Goal: Find specific page/section: Find specific page/section

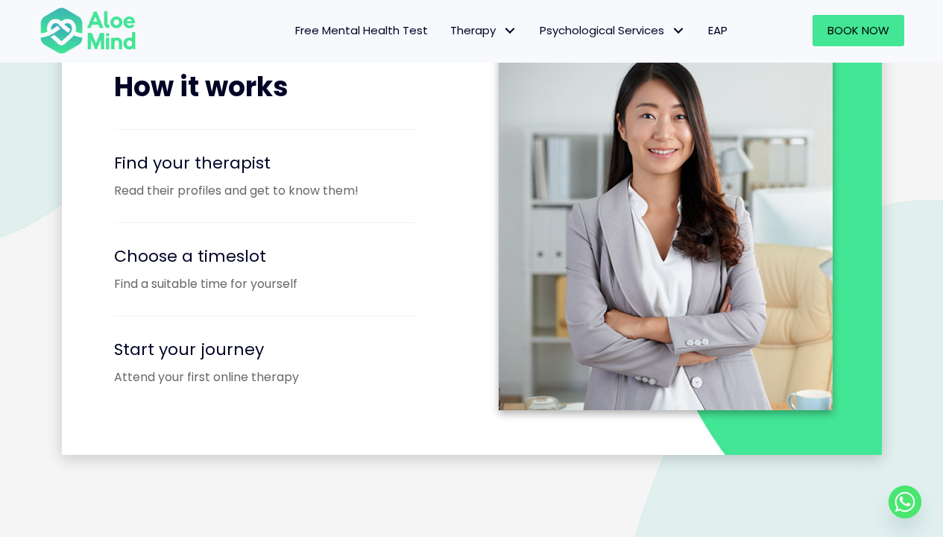
scroll to position [2404, 0]
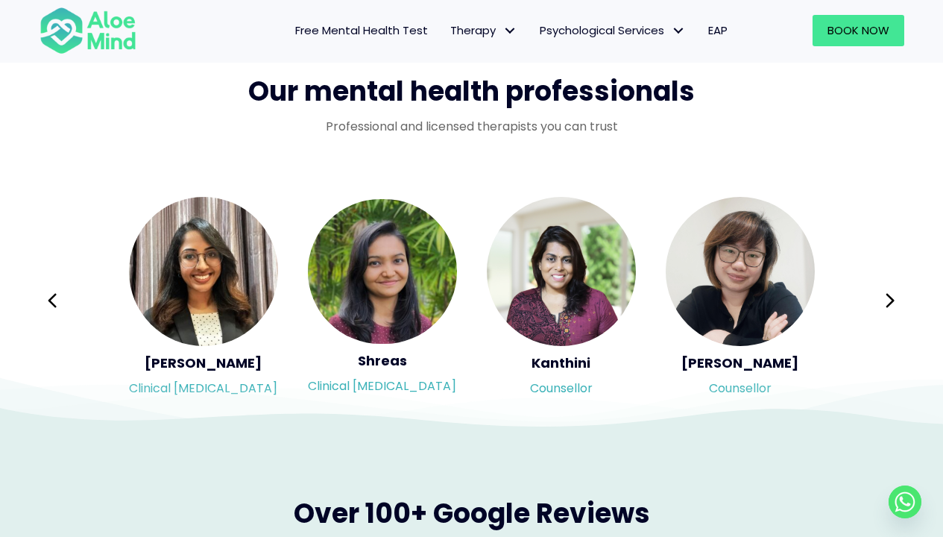
click at [879, 295] on button "Next" at bounding box center [891, 300] width 36 height 36
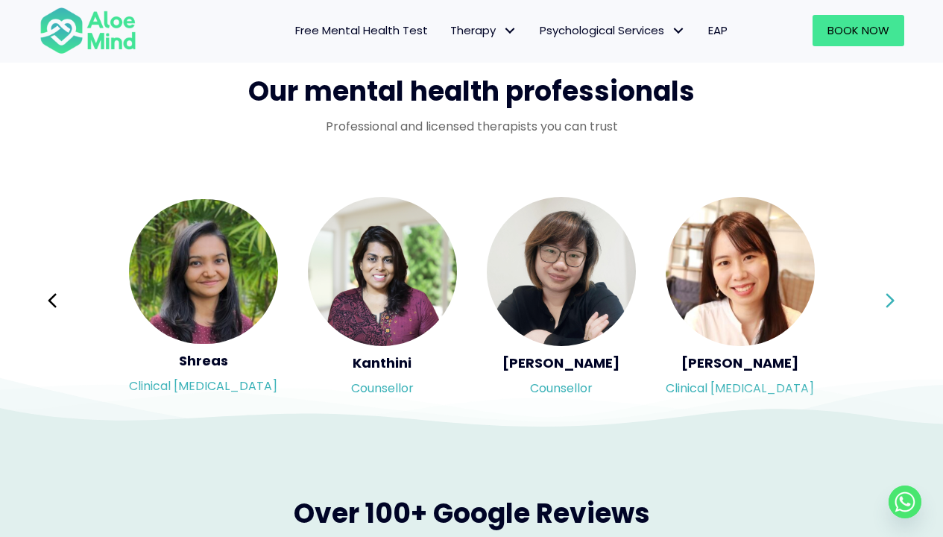
click at [883, 294] on button "Next" at bounding box center [891, 300] width 36 height 36
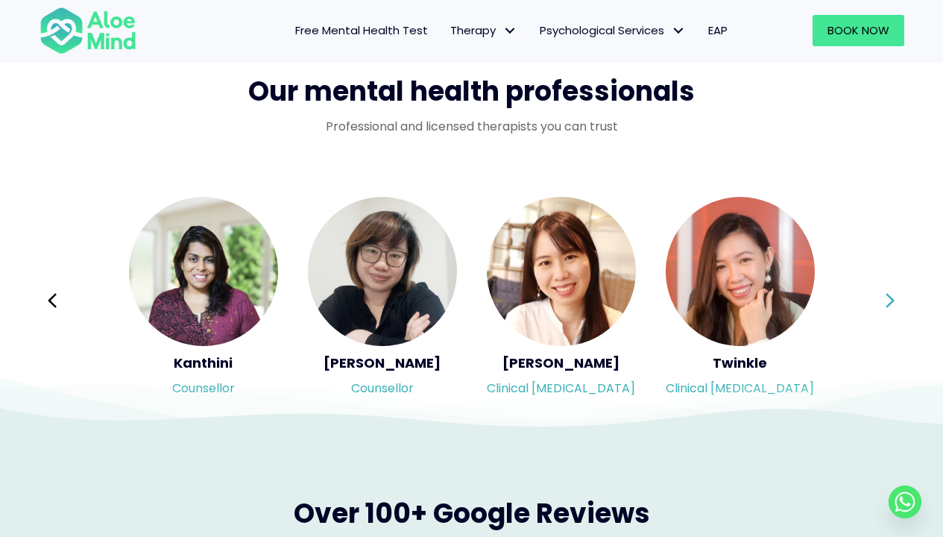
click at [884, 293] on button "Next" at bounding box center [891, 300] width 36 height 36
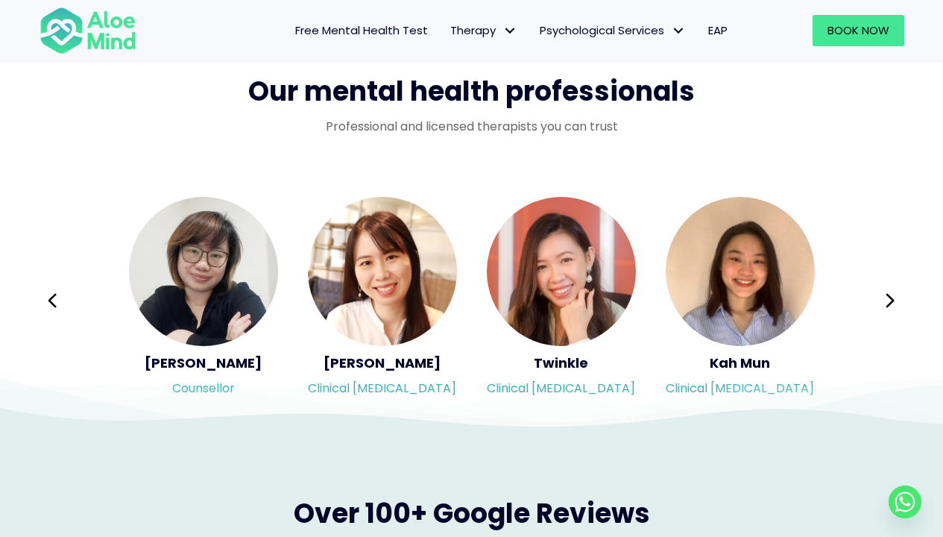
click at [396, 263] on img "Slide 8 of 3" at bounding box center [382, 271] width 149 height 149
click at [885, 291] on icon at bounding box center [890, 300] width 10 height 28
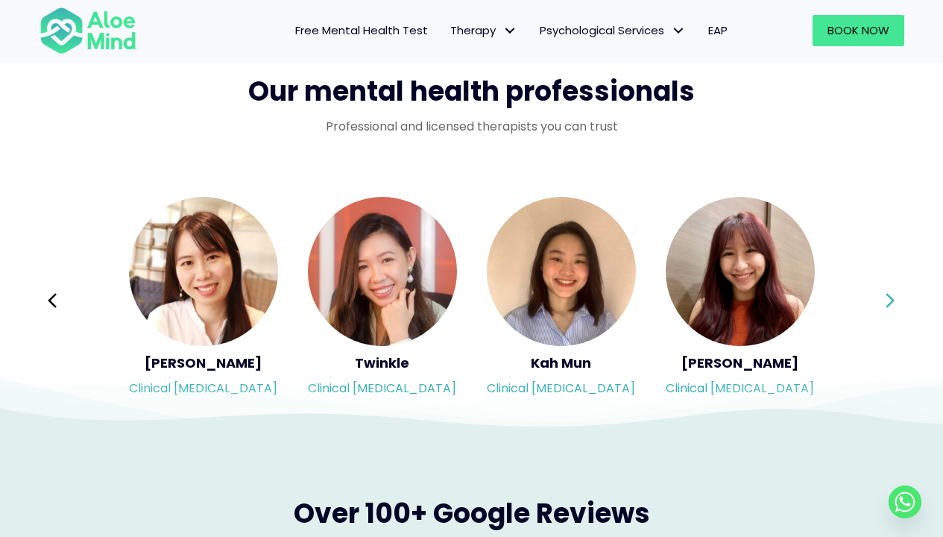
click at [885, 291] on icon at bounding box center [890, 300] width 10 height 28
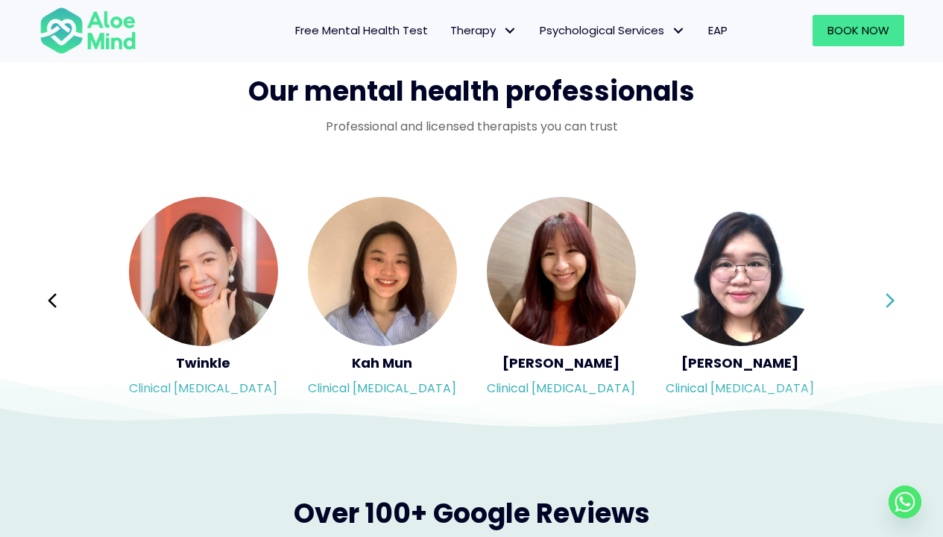
click at [885, 291] on icon at bounding box center [890, 300] width 10 height 28
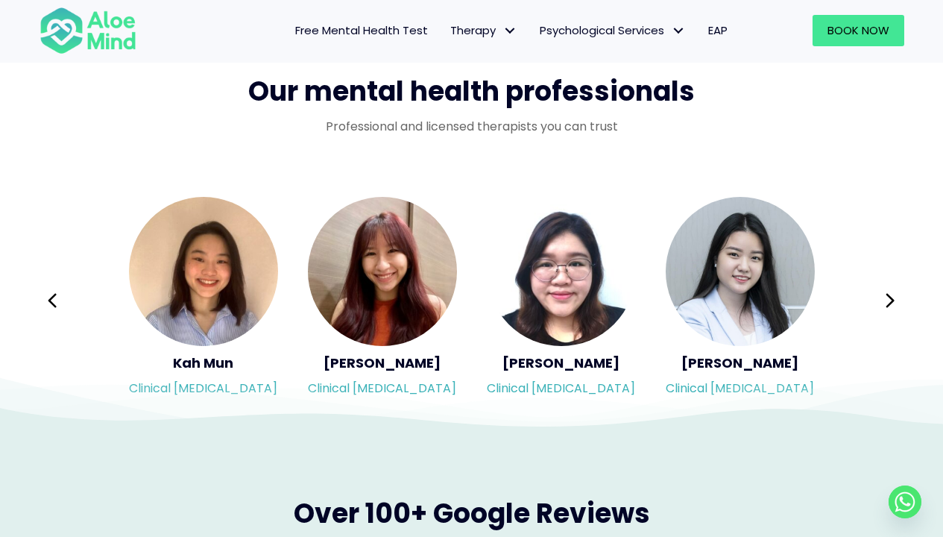
click at [373, 361] on icon at bounding box center [471, 392] width 943 height 75
click at [376, 286] on img "Slide 11 of 3" at bounding box center [382, 271] width 149 height 149
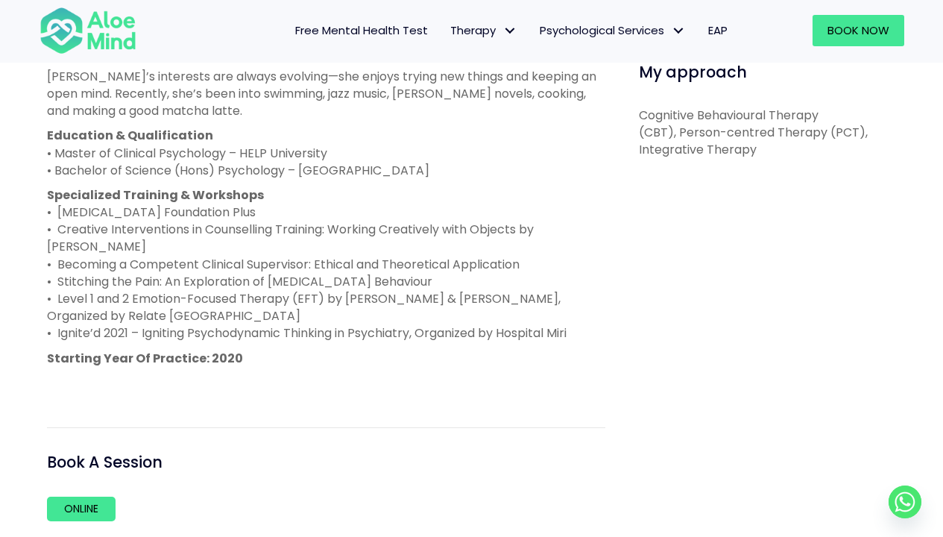
scroll to position [543, 0]
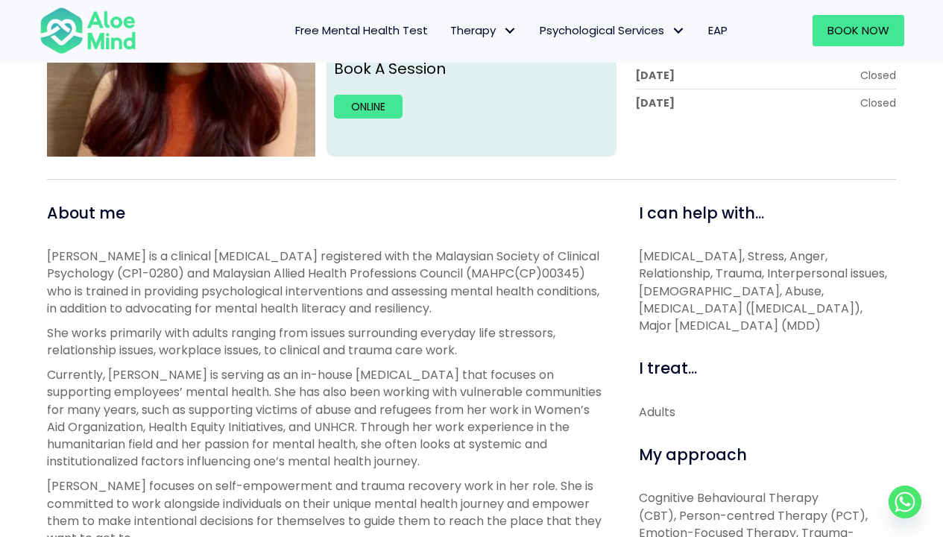
scroll to position [287, 0]
